Goal: Task Accomplishment & Management: Manage account settings

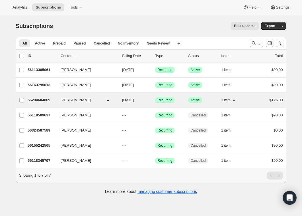
click at [50, 102] on p "56294604869" at bounding box center [42, 100] width 28 height 6
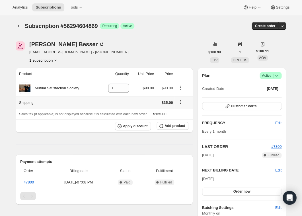
click at [183, 102] on icon "Shipping actions" at bounding box center [181, 102] width 6 height 6
click at [180, 112] on span "Edit shipping rate" at bounding box center [181, 113] width 28 height 4
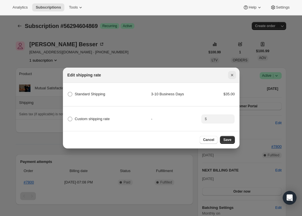
click at [231, 73] on icon "Close" at bounding box center [232, 75] width 6 height 6
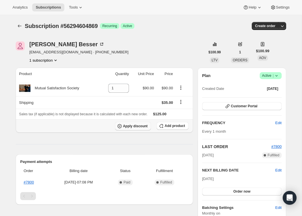
click at [139, 126] on span "Apply discount" at bounding box center [135, 126] width 25 height 5
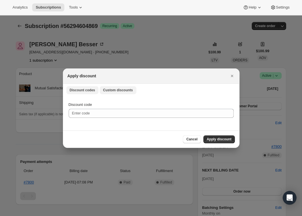
click at [120, 90] on span "Custom discounts" at bounding box center [118, 90] width 30 height 5
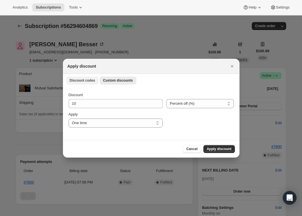
click at [92, 80] on span "Discount codes" at bounding box center [82, 80] width 25 height 5
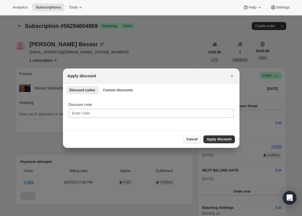
click at [190, 139] on span "Cancel" at bounding box center [191, 139] width 11 height 5
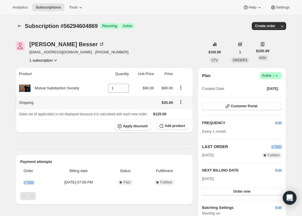
click at [181, 103] on icon "Shipping actions" at bounding box center [181, 103] width 1 height 1
click at [181, 111] on span "Edit shipping rate" at bounding box center [181, 113] width 28 height 4
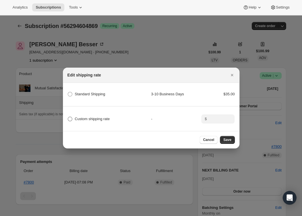
click at [71, 118] on span ":r33:" at bounding box center [70, 119] width 5 height 5
click at [68, 117] on input "Custom shipping rate" at bounding box center [68, 117] width 0 height 0
radio input "true"
click at [71, 118] on span ":r33:" at bounding box center [70, 119] width 5 height 5
click at [68, 117] on input "Custom shipping rate" at bounding box center [68, 117] width 0 height 0
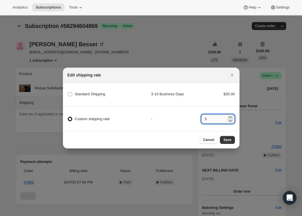
click at [213, 120] on input ":r33:" at bounding box center [218, 118] width 18 height 9
type input "0"
click at [227, 139] on span "Save" at bounding box center [227, 139] width 8 height 5
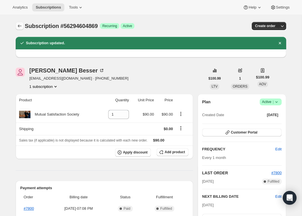
click at [21, 26] on icon "Subscriptions" at bounding box center [20, 26] width 6 height 6
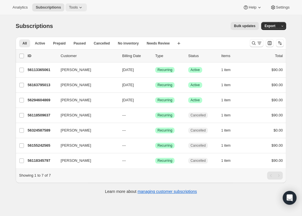
click at [83, 7] on icon at bounding box center [81, 8] width 6 height 6
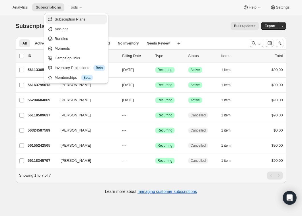
click at [66, 18] on span "Subscription Plans" at bounding box center [70, 19] width 31 height 4
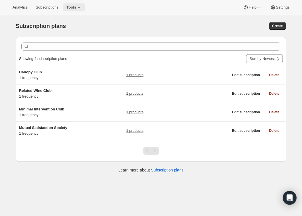
click at [80, 8] on icon at bounding box center [79, 7] width 2 height 1
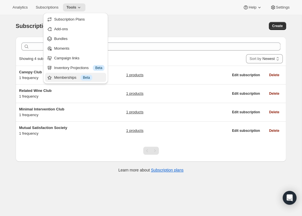
click at [73, 77] on div "Memberships Info Beta" at bounding box center [79, 78] width 50 height 6
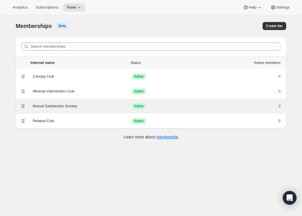
click at [59, 104] on div "Mutual Satisfaction Society" at bounding box center [82, 106] width 99 height 6
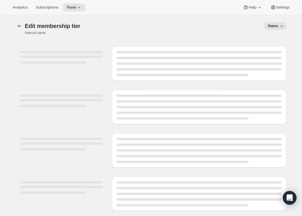
select select "products"
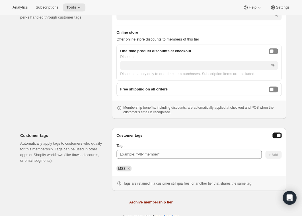
scroll to position [197, 0]
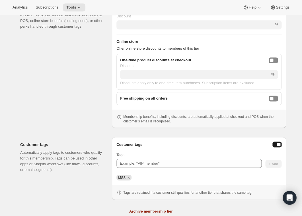
click at [58, 104] on div "Benefits Add the perks members get when they qualify for this tier. These can i…" at bounding box center [63, 61] width 87 height 134
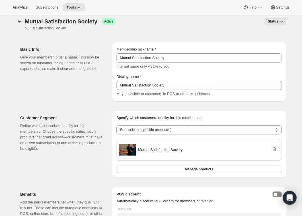
scroll to position [0, 0]
